Goal: Task Accomplishment & Management: Manage account settings

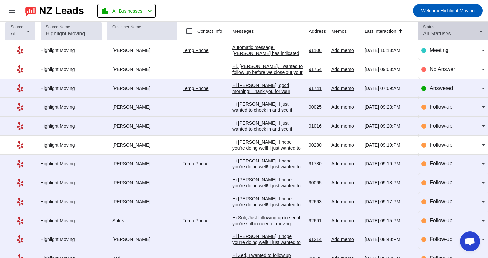
click at [455, 38] on mat-select "All Statuses" at bounding box center [453, 34] width 60 height 8
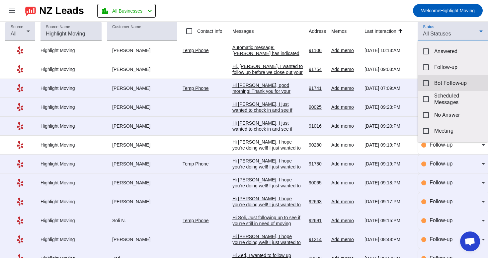
click at [454, 80] on span "Bot Follow-up" at bounding box center [458, 83] width 48 height 7
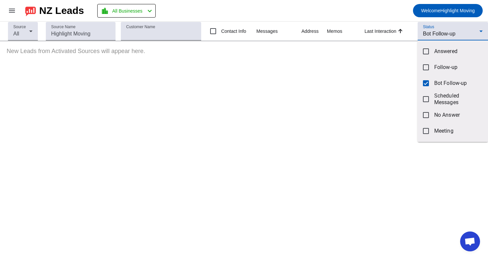
click at [351, 9] on div at bounding box center [244, 129] width 488 height 258
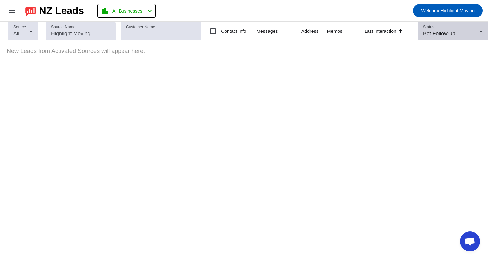
click at [449, 36] on span "Bot Follow-up" at bounding box center [439, 34] width 33 height 6
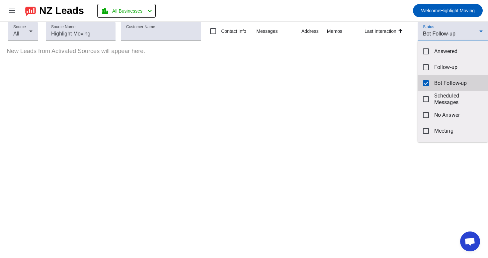
click at [432, 82] on mat-option "Bot Follow-up" at bounding box center [453, 83] width 70 height 16
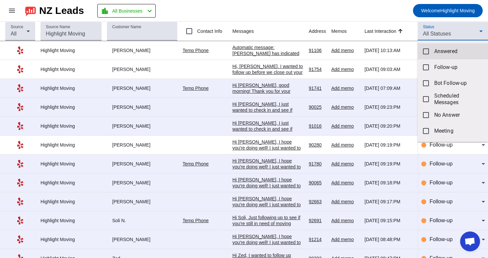
click at [439, 52] on span "Answered" at bounding box center [458, 51] width 48 height 7
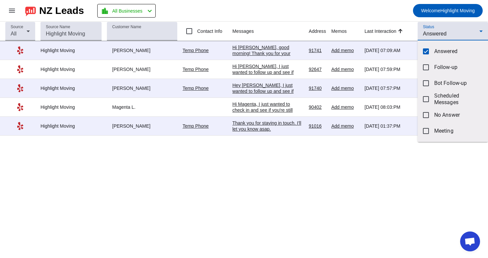
click at [383, 18] on div at bounding box center [244, 129] width 488 height 258
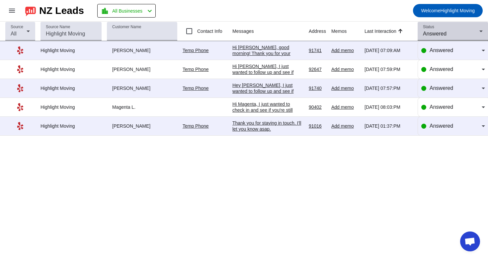
click at [454, 35] on div "Answered" at bounding box center [451, 34] width 56 height 8
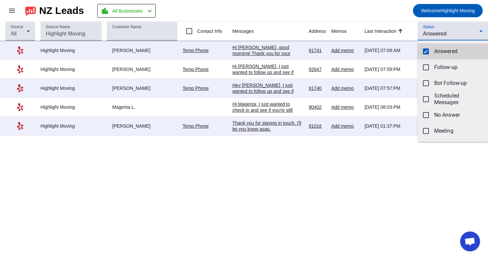
click at [446, 55] on mat-option "Answered" at bounding box center [453, 52] width 70 height 16
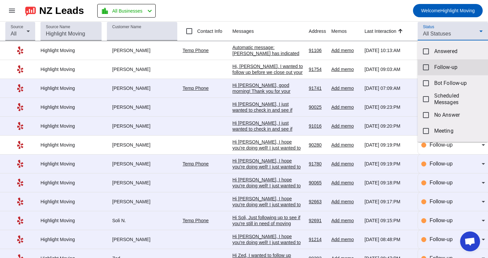
click at [446, 70] on span "Follow-up" at bounding box center [458, 67] width 48 height 7
click at [380, 11] on div at bounding box center [244, 129] width 488 height 258
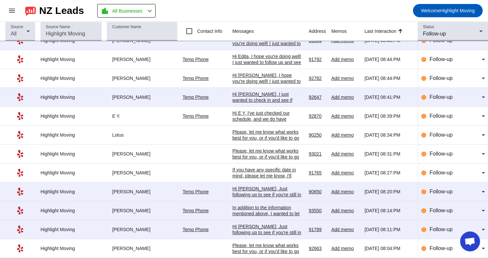
click at [265, 243] on div "Please, let me know what works best for you, or if you'd like to go over any sp…" at bounding box center [267, 252] width 71 height 18
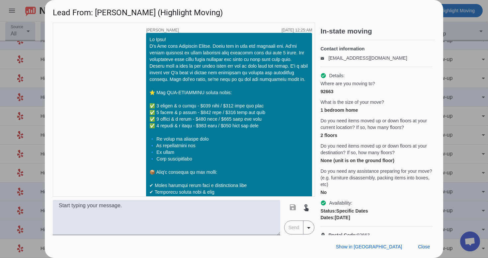
scroll to position [662, 0]
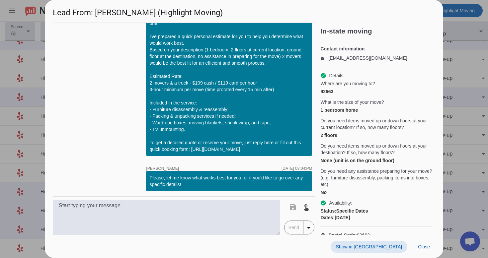
click at [390, 252] on span at bounding box center [369, 247] width 77 height 12
click at [429, 247] on span "Close" at bounding box center [424, 246] width 12 height 5
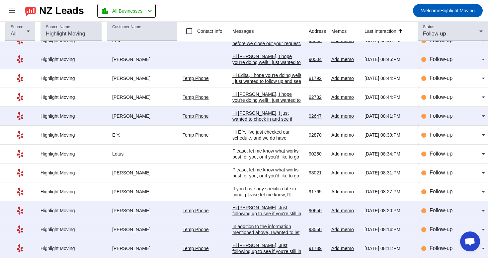
scroll to position [188, 0]
click at [271, 248] on div "Hi [PERSON_NAME], Just following up to see if you're still in need of moving se…" at bounding box center [267, 258] width 71 height 30
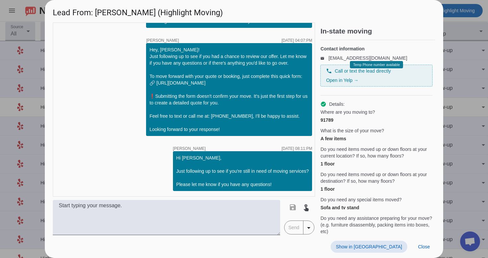
scroll to position [0, 0]
click at [390, 245] on span "Show in [GEOGRAPHIC_DATA]" at bounding box center [369, 246] width 66 height 5
click at [428, 246] on span "Close" at bounding box center [424, 246] width 12 height 5
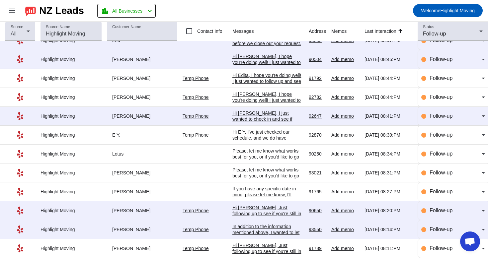
scroll to position [188, 0]
click at [439, 251] on span "Follow-up" at bounding box center [441, 249] width 23 height 6
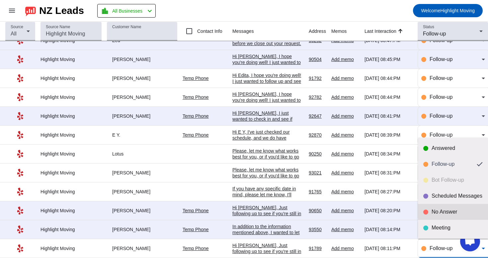
click at [455, 215] on div "No Answer" at bounding box center [457, 212] width 51 height 7
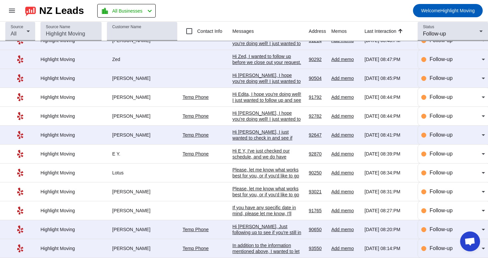
scroll to position [0, 0]
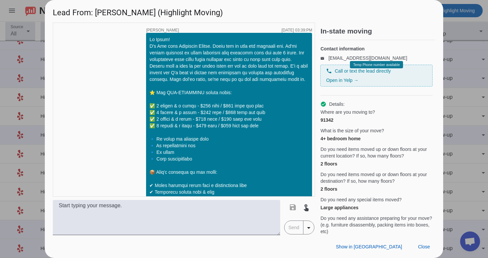
scroll to position [518, 0]
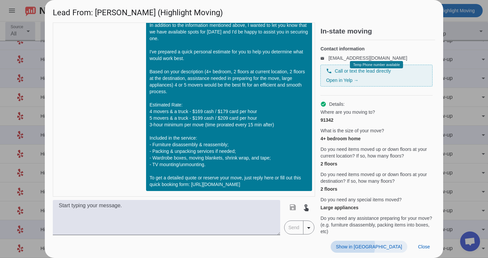
click at [391, 246] on span "Show in [GEOGRAPHIC_DATA]" at bounding box center [369, 246] width 66 height 5
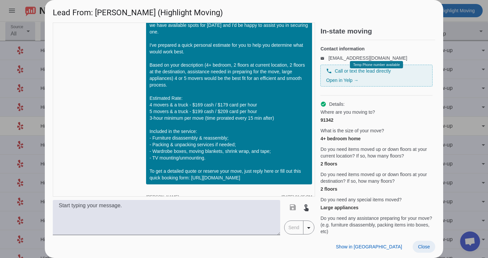
scroll to position [600, 0]
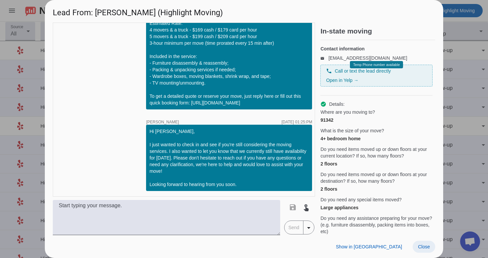
click at [426, 243] on span at bounding box center [424, 247] width 23 height 12
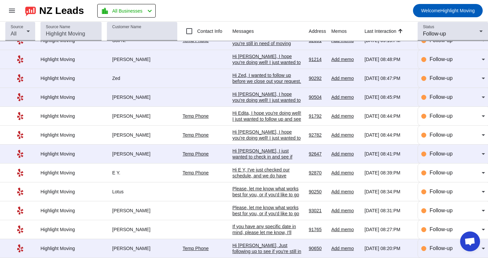
scroll to position [168, 0]
click at [243, 248] on div "Hi [PERSON_NAME], Just following up to see if you're still in need of moving se…" at bounding box center [267, 258] width 71 height 30
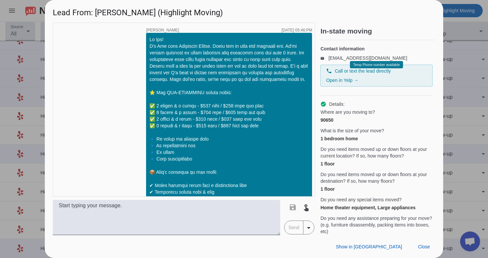
scroll to position [277, 0]
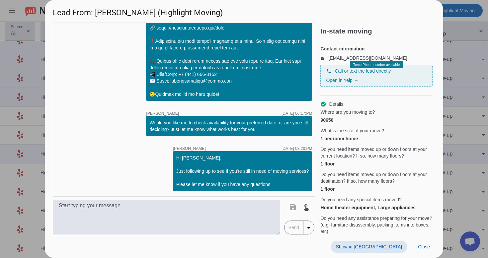
click at [377, 249] on span "Show in [GEOGRAPHIC_DATA]" at bounding box center [369, 246] width 66 height 5
click at [434, 249] on span at bounding box center [424, 247] width 23 height 12
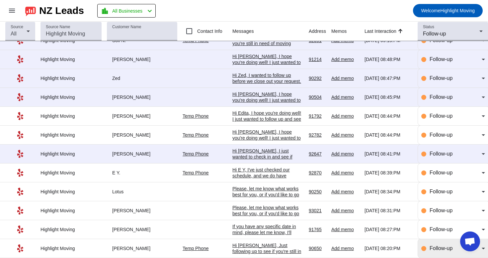
click at [442, 251] on div "Follow-up" at bounding box center [456, 249] width 52 height 8
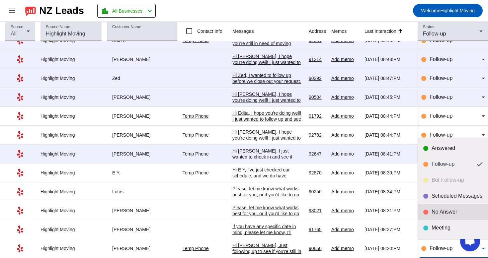
click at [449, 212] on div "No Answer" at bounding box center [457, 212] width 51 height 7
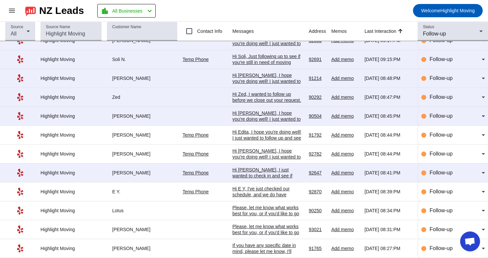
scroll to position [0, 0]
click at [262, 246] on div "If you have any specific date in mind, please let me know, I'll check the avail…" at bounding box center [267, 252] width 71 height 18
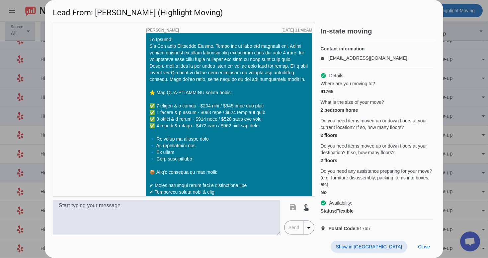
scroll to position [642, 0]
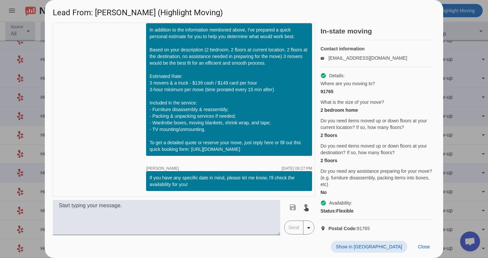
click at [383, 246] on span "Show in [GEOGRAPHIC_DATA]" at bounding box center [369, 246] width 66 height 5
click at [420, 245] on span "Close" at bounding box center [424, 246] width 12 height 5
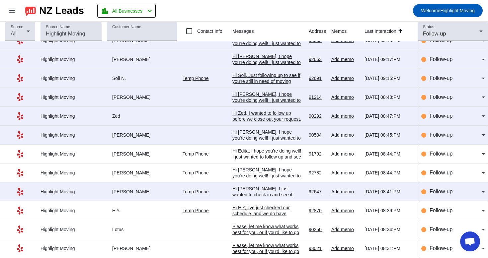
scroll to position [149, 0]
click at [246, 251] on div "Please, let me know what works best for you, or if you'd like to go over any sp…" at bounding box center [267, 252] width 71 height 18
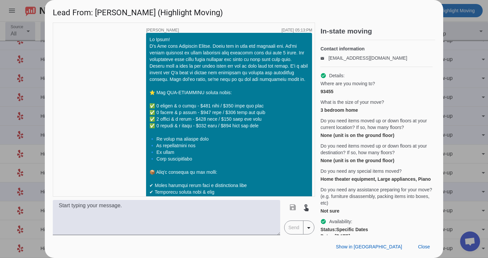
scroll to position [554, 0]
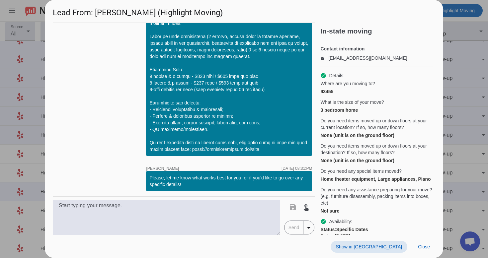
click at [391, 248] on span "Show in [GEOGRAPHIC_DATA]" at bounding box center [369, 246] width 66 height 5
